Goal: Task Accomplishment & Management: Use online tool/utility

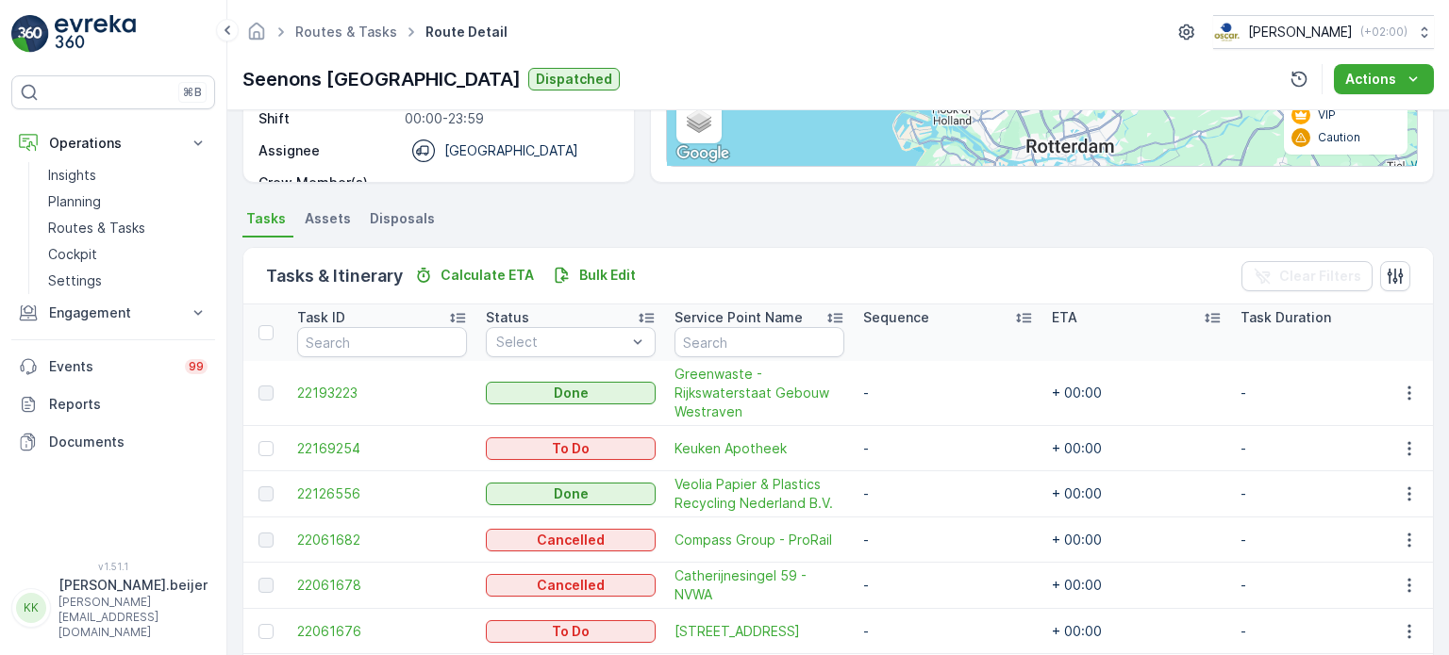
scroll to position [320, 0]
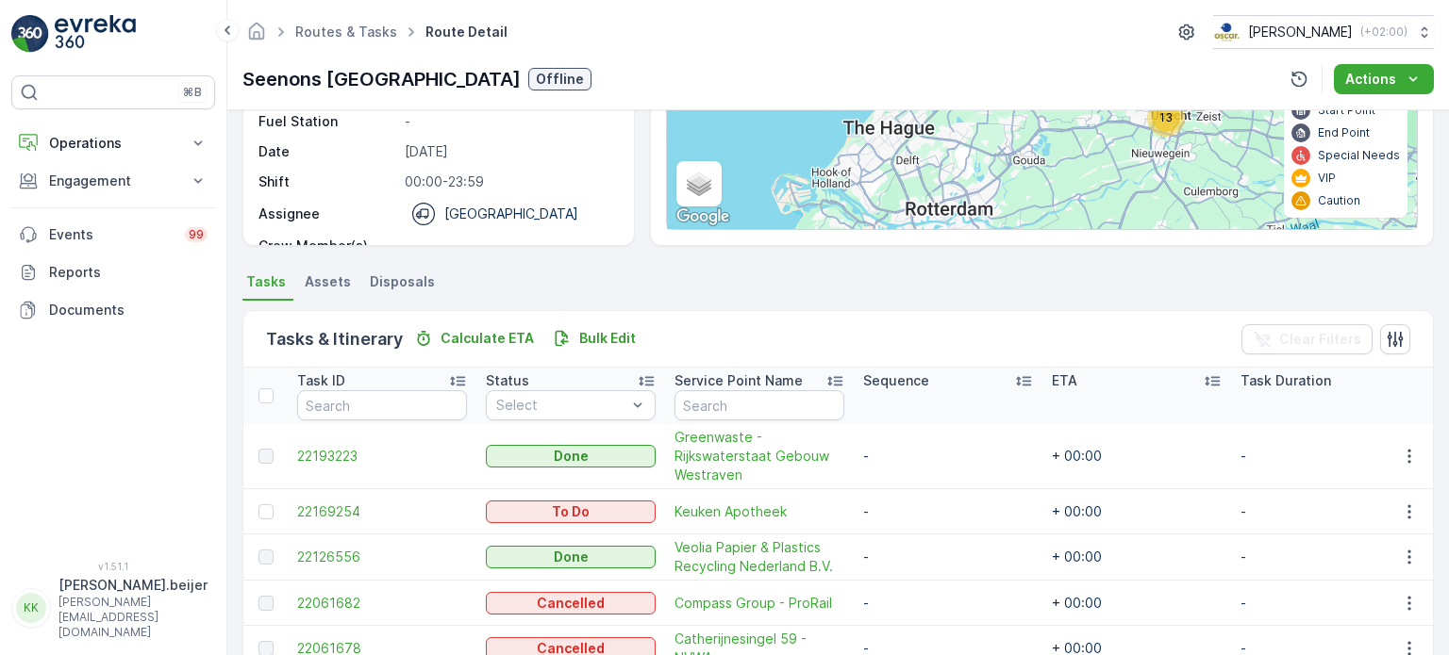
scroll to position [343, 0]
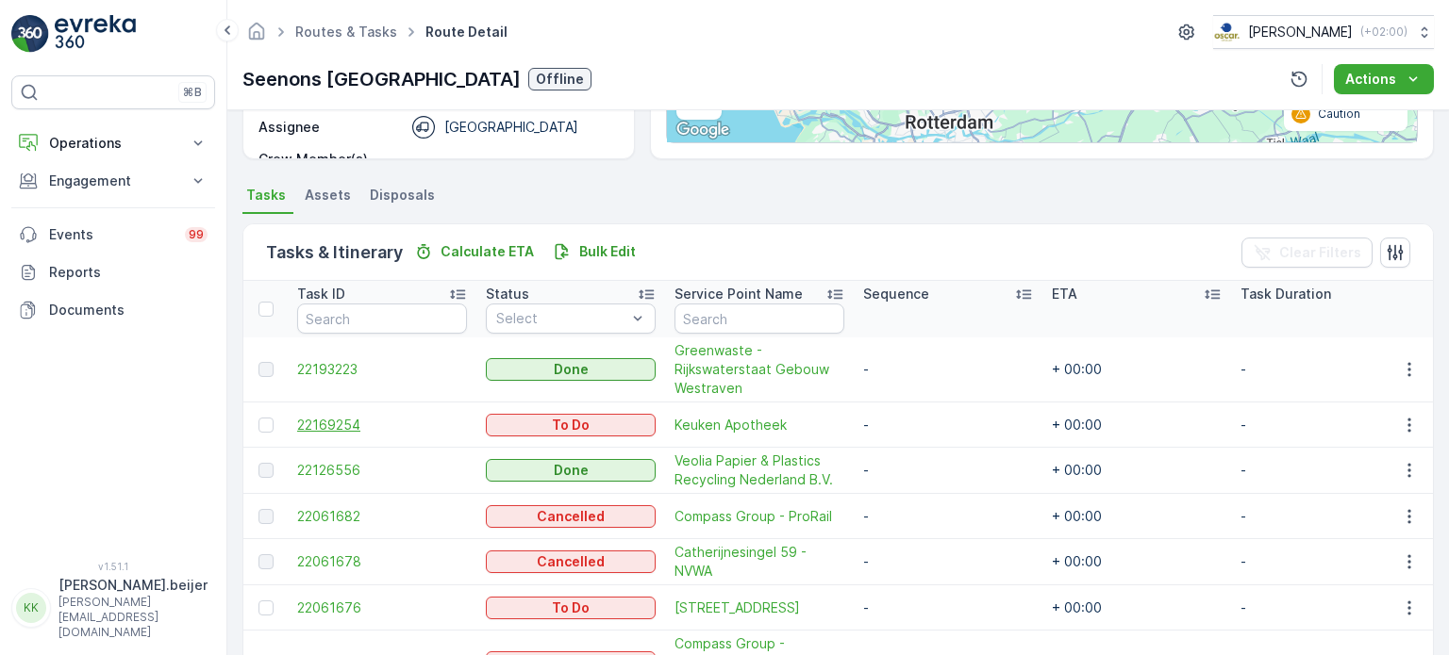
click at [329, 429] on span "22169254" at bounding box center [382, 425] width 170 height 19
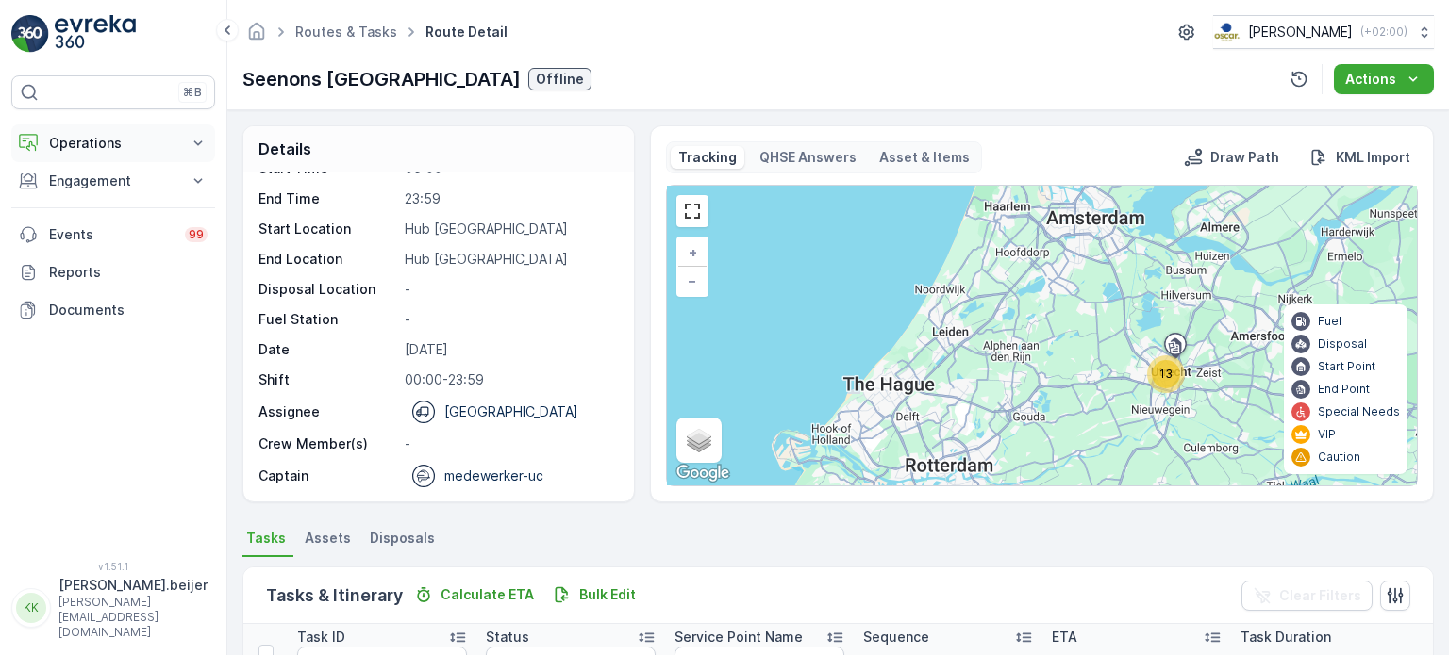
click at [194, 150] on icon at bounding box center [198, 143] width 19 height 19
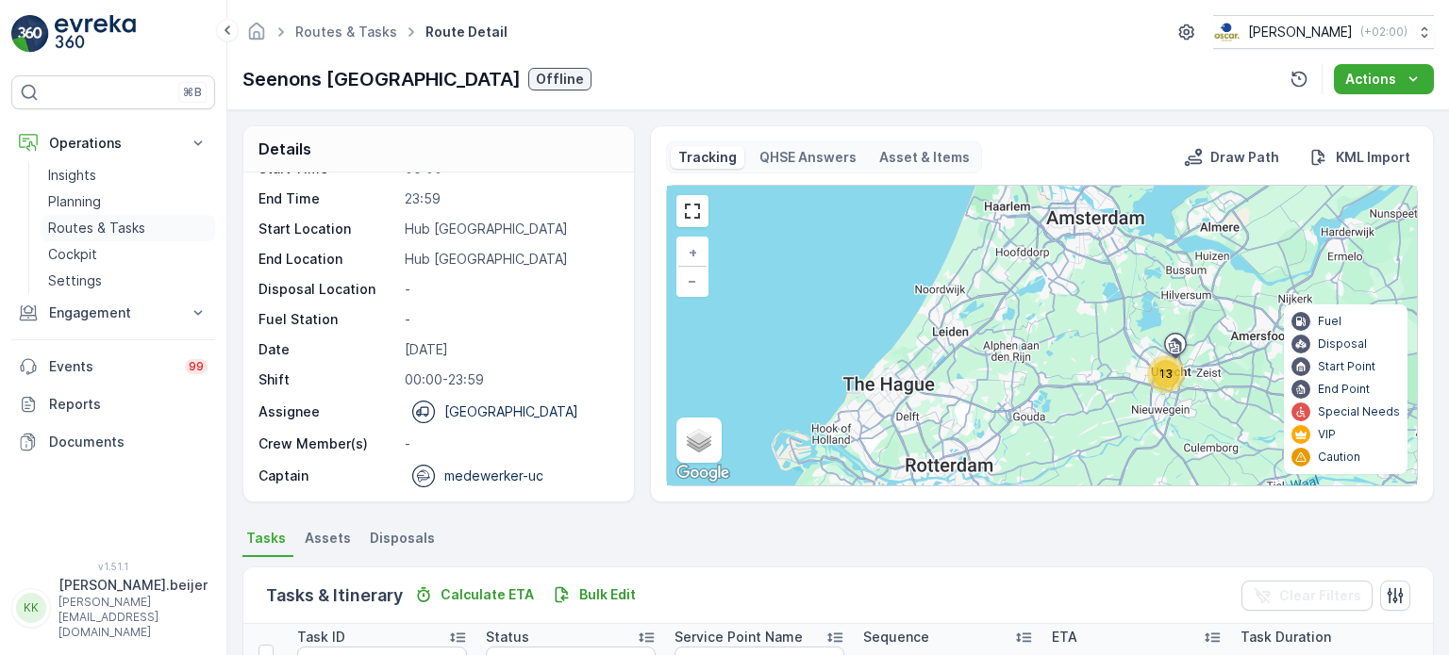
click at [150, 229] on link "Routes & Tasks" at bounding box center [128, 228] width 174 height 26
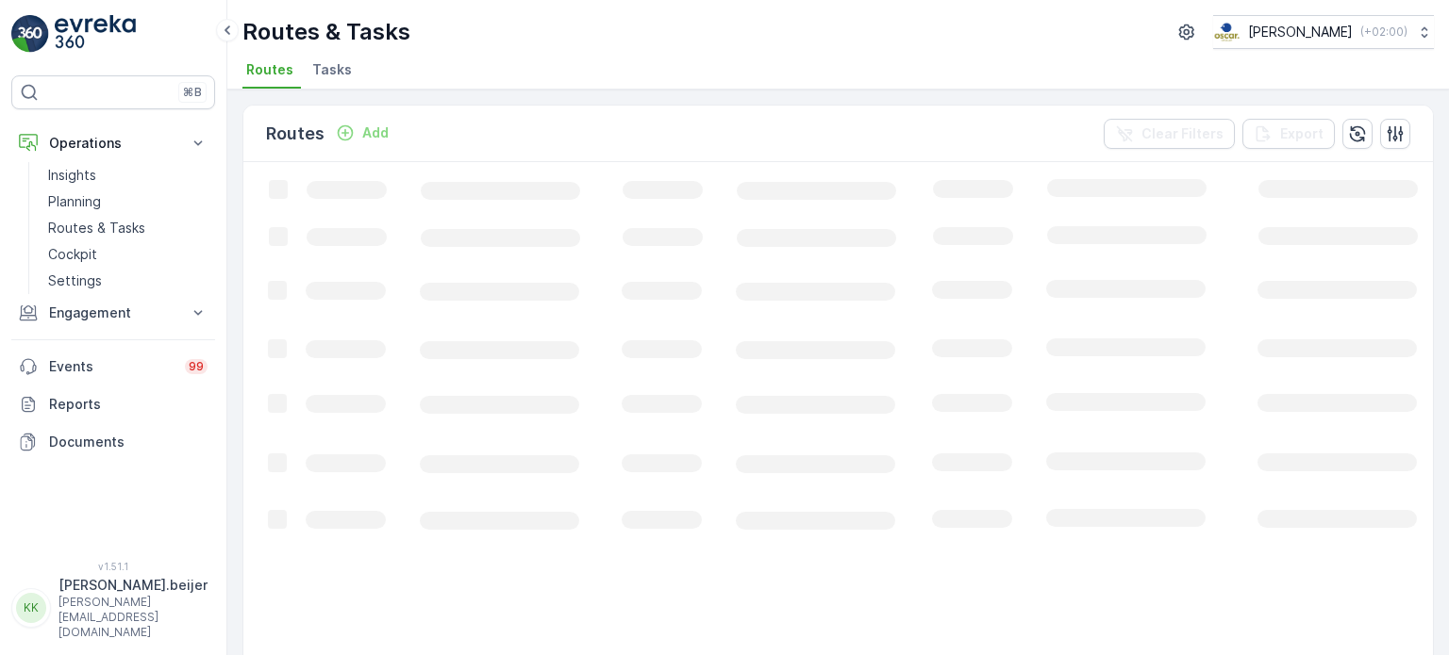
click at [328, 71] on span "Tasks" at bounding box center [332, 69] width 40 height 19
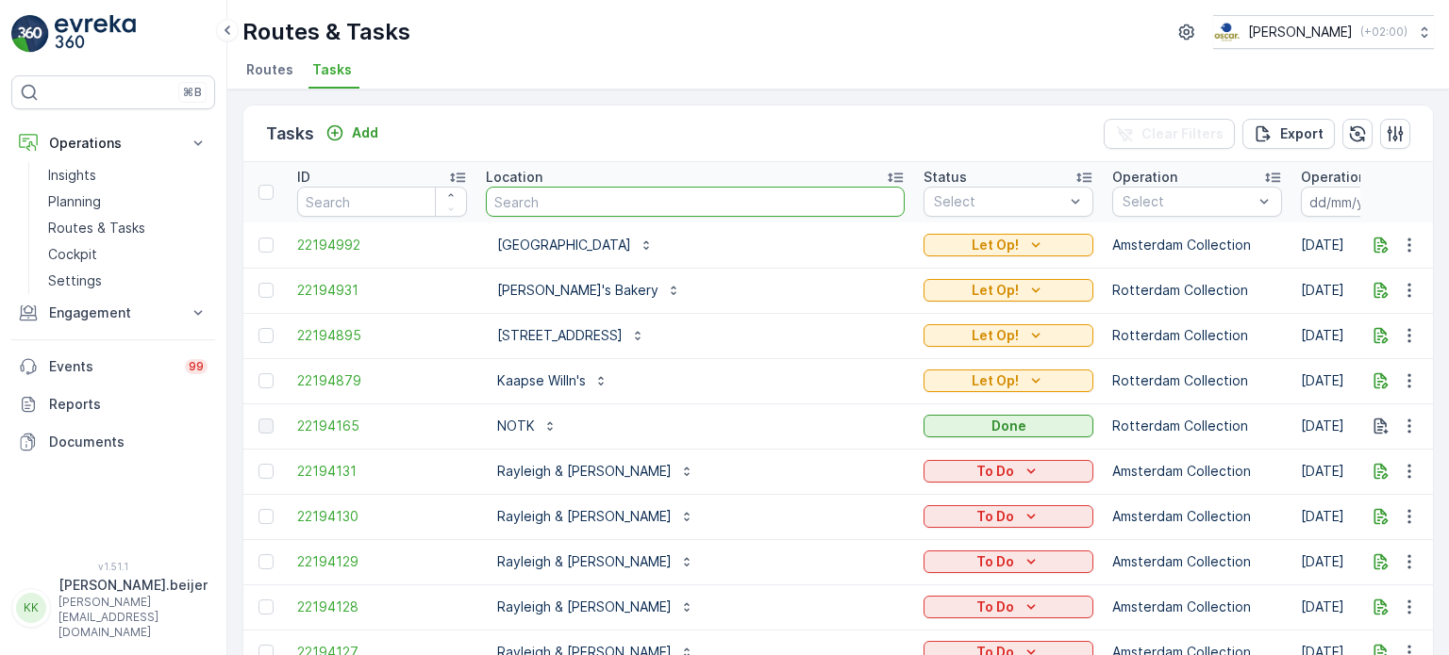
click at [543, 207] on input "text" at bounding box center [695, 202] width 419 height 30
type input "keuken"
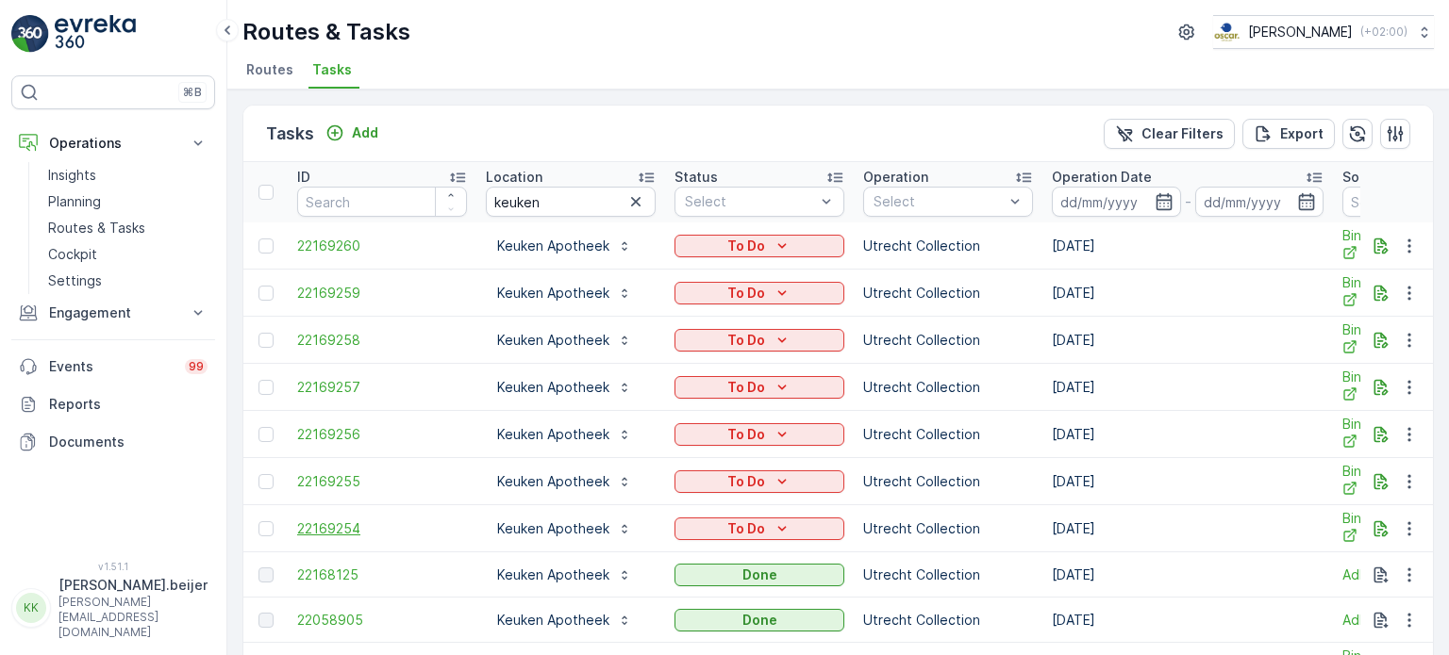
click at [321, 534] on span "22169254" at bounding box center [382, 529] width 170 height 19
